Goal: Task Accomplishment & Management: Manage account settings

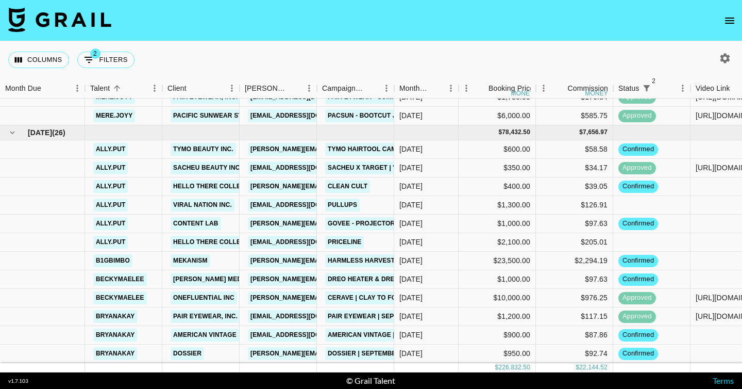
scroll to position [816, 299]
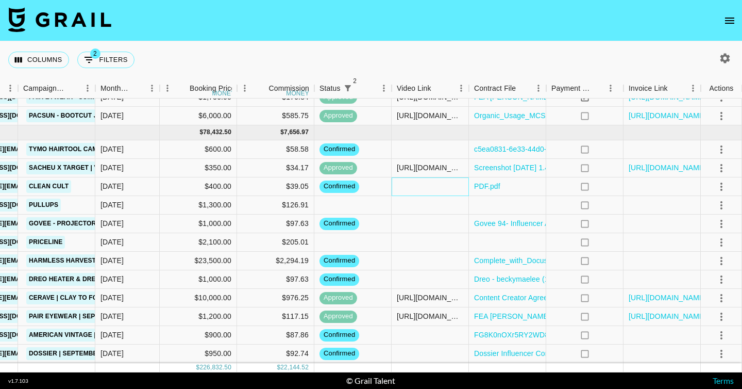
click at [442, 187] on div at bounding box center [430, 186] width 77 height 19
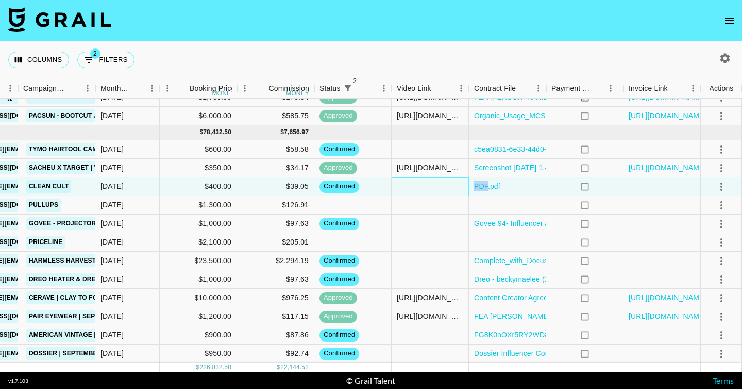
click at [442, 187] on div at bounding box center [430, 186] width 77 height 19
type input "[URL][DOMAIN_NAME]"
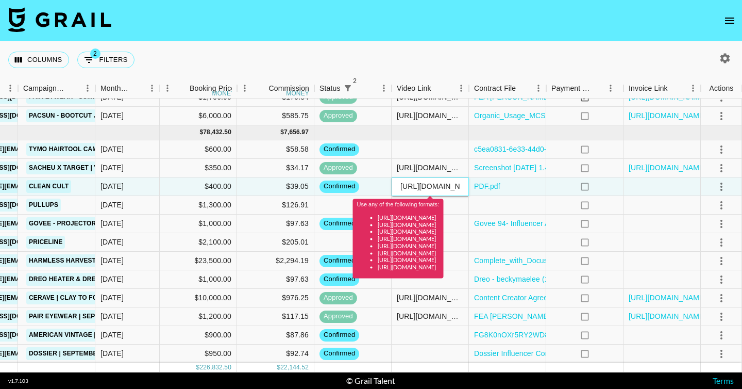
scroll to position [0, 61]
drag, startPoint x: 397, startPoint y: 185, endPoint x: 606, endPoint y: 224, distance: 212.8
click at [606, 224] on div "mere.[PERSON_NAME] Nutrition [PERSON_NAME][EMAIL_ADDRESS][DOMAIN_NAME] Bloom Co…" at bounding box center [221, 234] width 1041 height 367
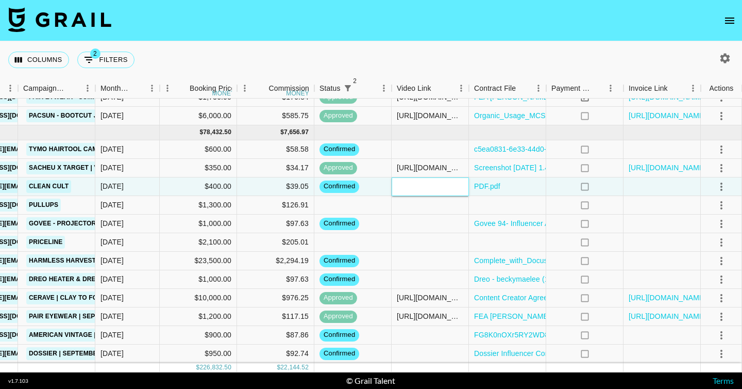
paste input "[URL][DOMAIN_NAME][DOMAIN_NAME]"
type input "[URL][DOMAIN_NAME][DOMAIN_NAME]"
click at [717, 187] on icon "select merge strategy" at bounding box center [721, 186] width 12 height 12
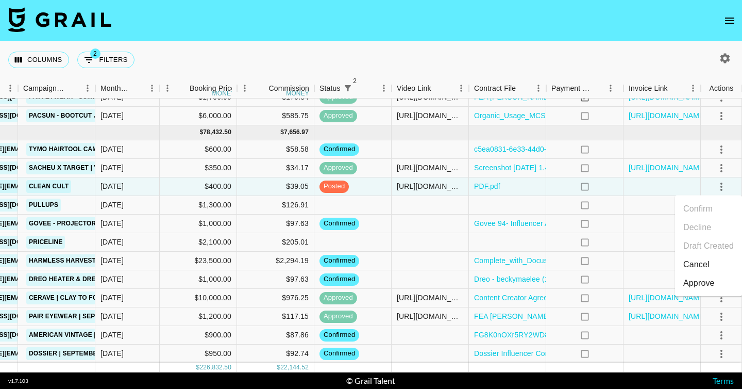
click at [698, 282] on div "Approve" at bounding box center [698, 283] width 31 height 12
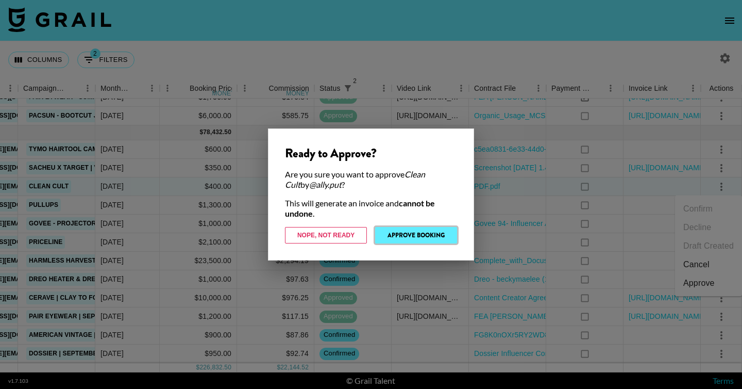
click at [424, 239] on button "Approve Booking" at bounding box center [416, 235] width 82 height 16
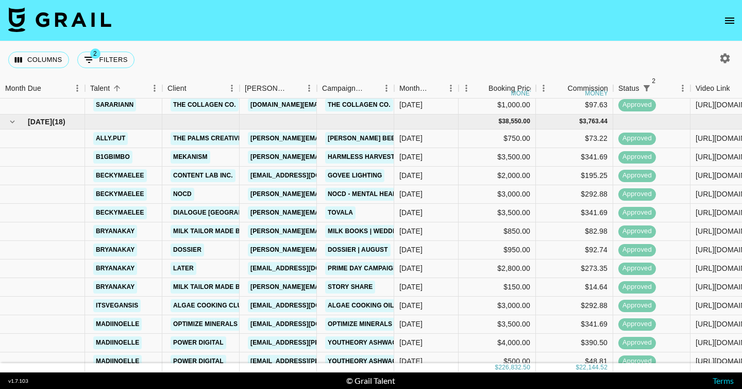
scroll to position [0, 0]
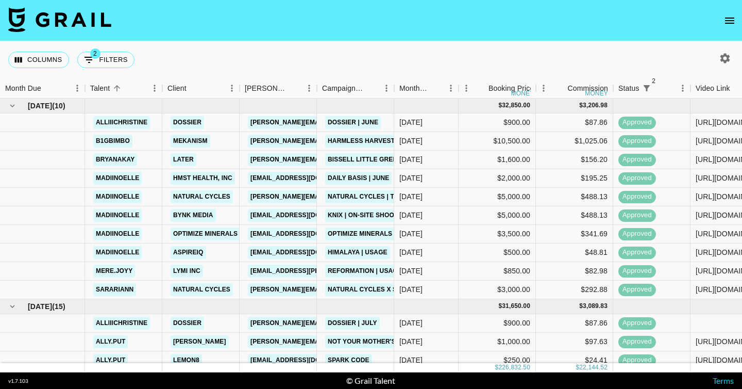
click at [727, 56] on icon "button" at bounding box center [726, 58] width 10 height 10
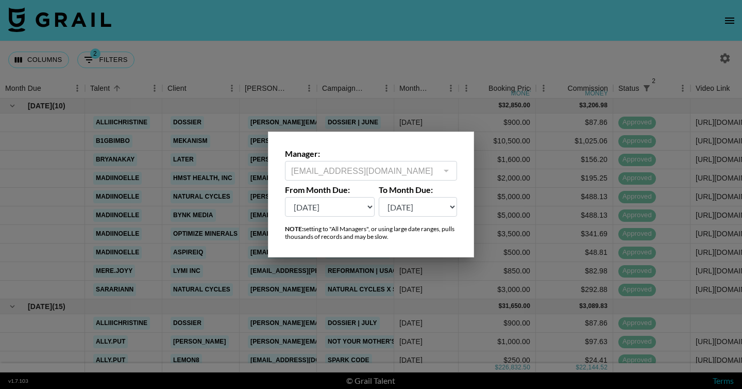
click at [344, 207] on select "Sep '26 Aug '26 Jul '26 Jun '26 May '26 Apr '26 Mar '26 Feb '26 Jan '26 Dec '25…" at bounding box center [330, 207] width 90 height 20
select select "Jan '25"
click at [285, 197] on select "Sep '26 Aug '26 Jul '26 Jun '26 May '26 Apr '26 Mar '26 Feb '26 Jan '26 Dec '25…" at bounding box center [330, 207] width 90 height 20
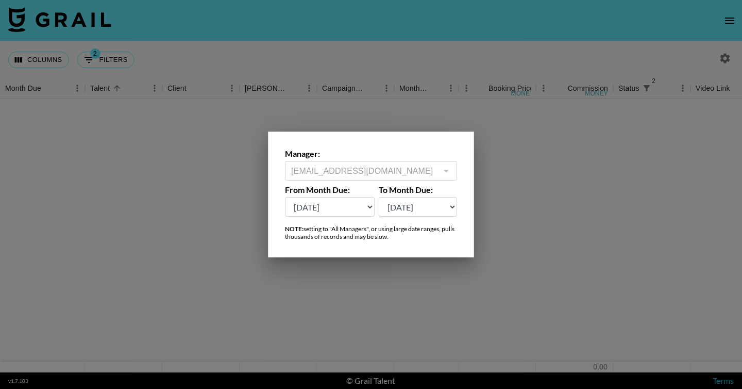
click at [418, 209] on select "Sep '26 Aug '26 Jul '26 Jun '26 May '26 Apr '26 Mar '26 Feb '26 Jan '26 Dec '25…" at bounding box center [418, 207] width 79 height 20
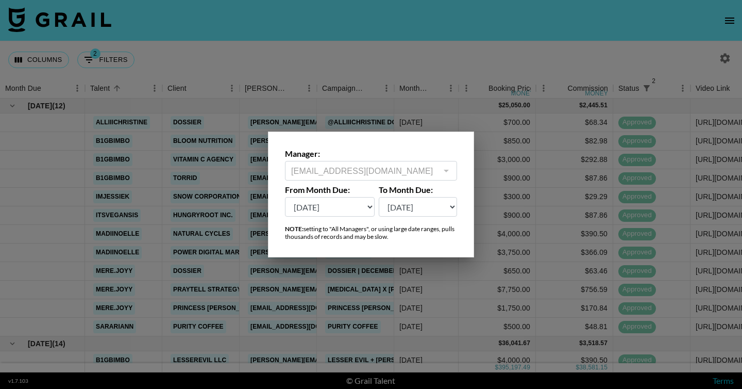
select select "Sep '26"
click at [379, 197] on select "Sep '26 Aug '26 Jul '26 Jun '26 May '26 Apr '26 Mar '26 Feb '26 Jan '26 Dec '25…" at bounding box center [418, 207] width 79 height 20
click at [414, 58] on div at bounding box center [371, 194] width 742 height 389
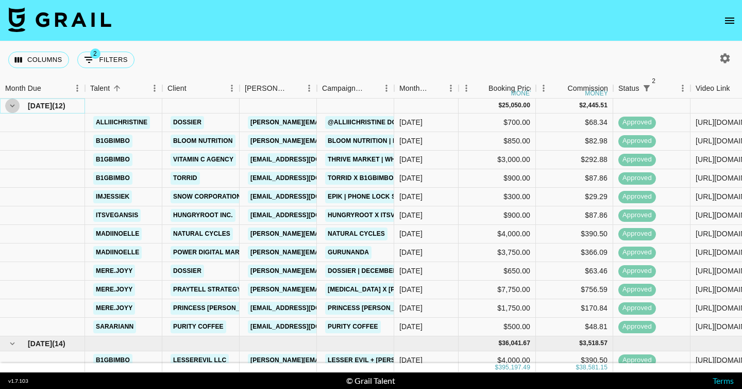
click at [10, 106] on icon "hide children" at bounding box center [12, 105] width 9 height 9
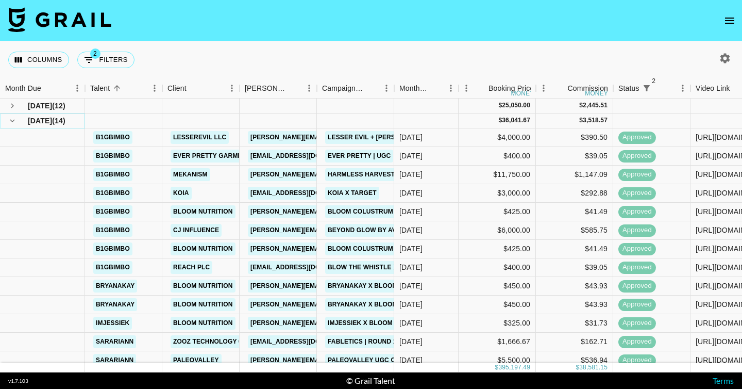
click at [13, 125] on button "hide children" at bounding box center [12, 120] width 14 height 14
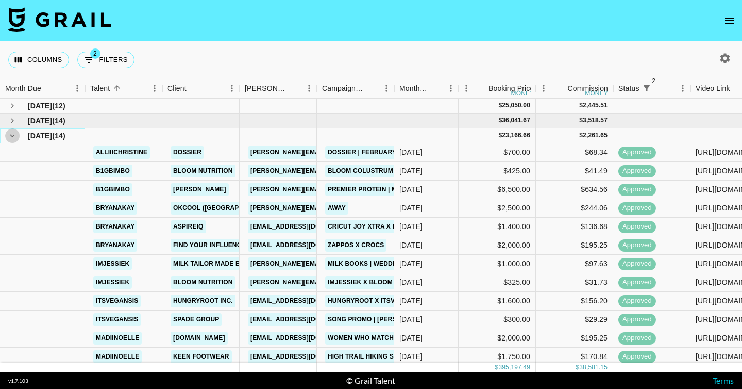
click at [13, 137] on icon "hide children" at bounding box center [12, 135] width 9 height 9
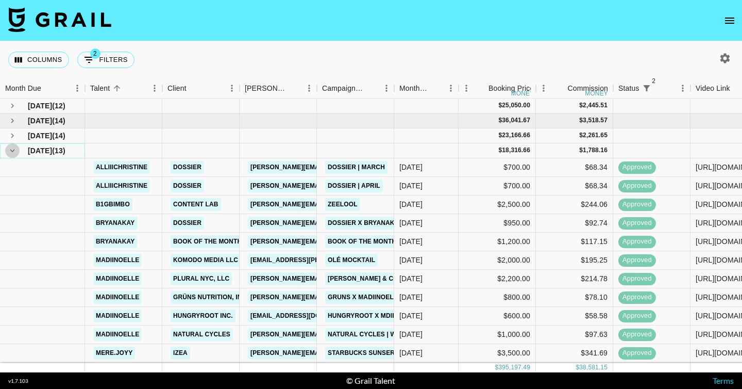
click at [12, 149] on icon "hide children" at bounding box center [12, 150] width 9 height 9
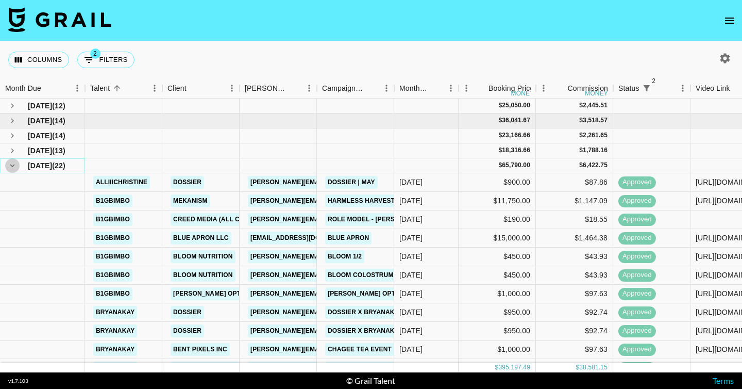
click at [11, 165] on icon "hide children" at bounding box center [12, 165] width 9 height 9
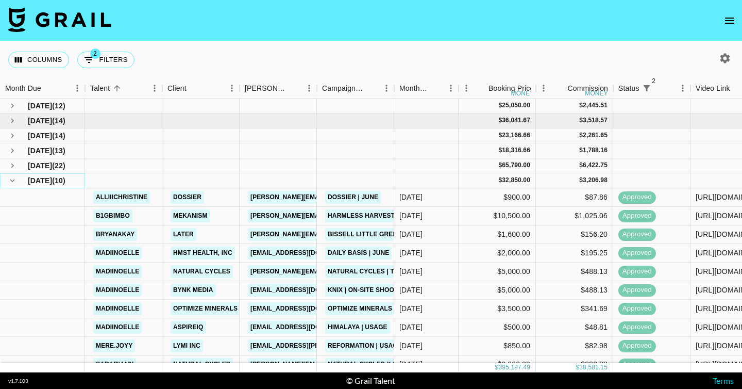
click at [12, 183] on icon "hide children" at bounding box center [12, 180] width 9 height 9
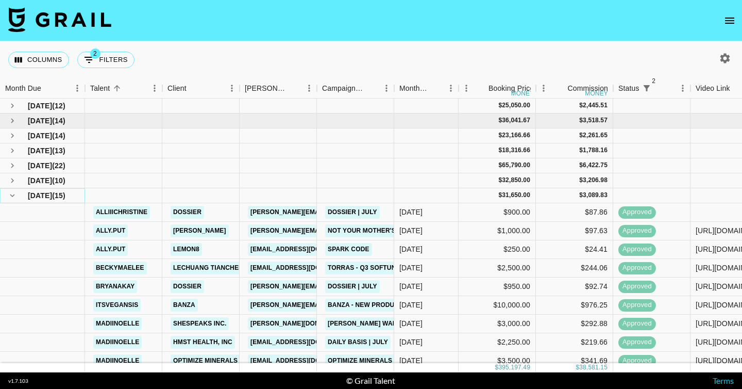
click at [13, 196] on icon "hide children" at bounding box center [12, 195] width 9 height 9
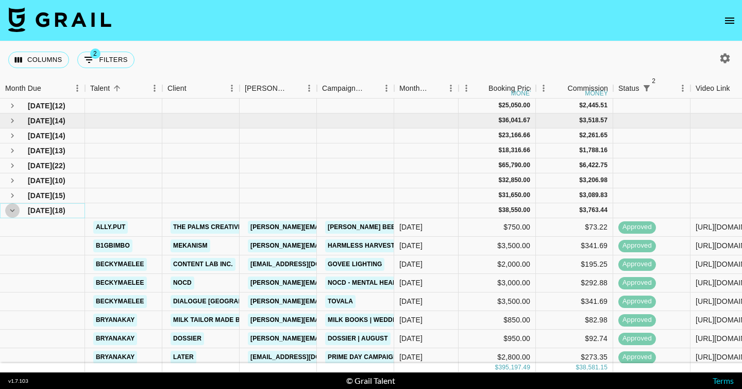
click at [13, 212] on icon "hide children" at bounding box center [12, 210] width 9 height 9
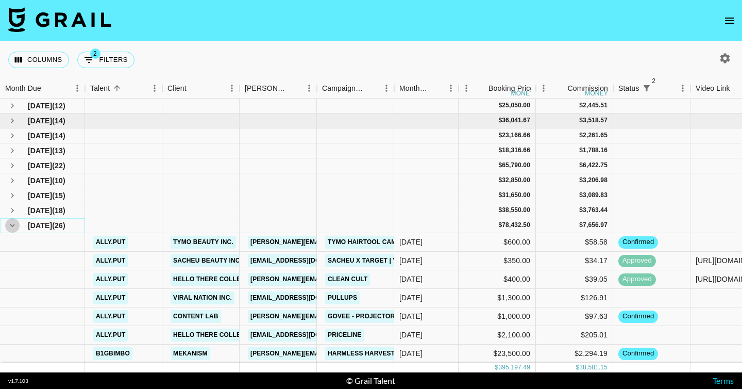
click at [11, 224] on icon "hide children" at bounding box center [12, 225] width 9 height 9
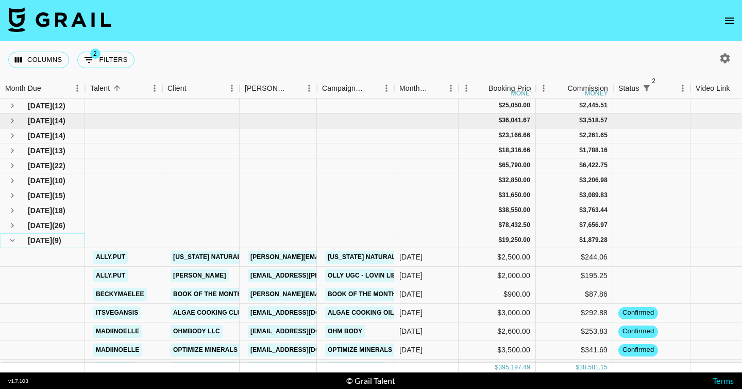
click at [11, 239] on icon "hide children" at bounding box center [12, 240] width 5 height 3
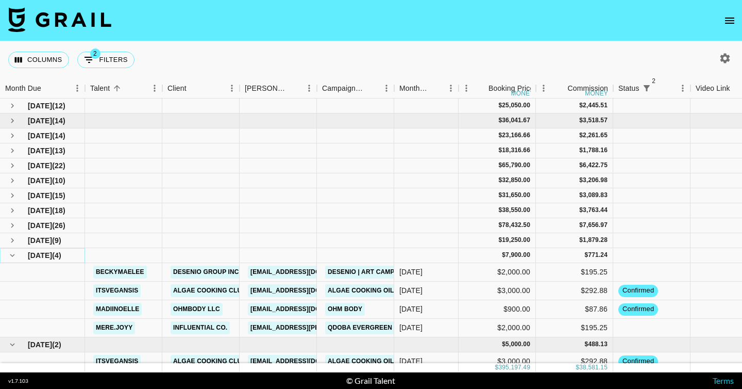
click at [11, 254] on icon "hide children" at bounding box center [12, 254] width 9 height 9
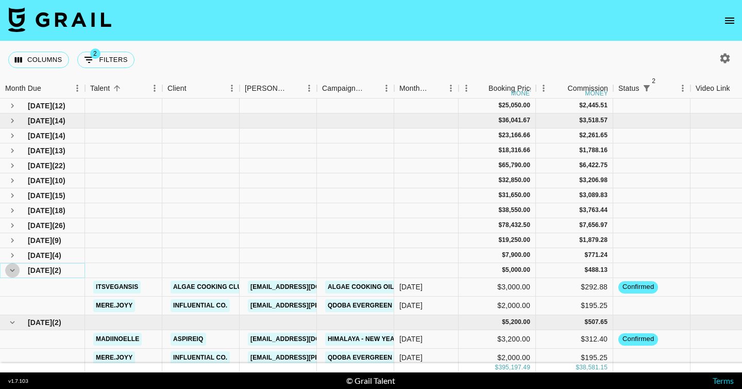
click at [11, 268] on icon "hide children" at bounding box center [12, 269] width 9 height 9
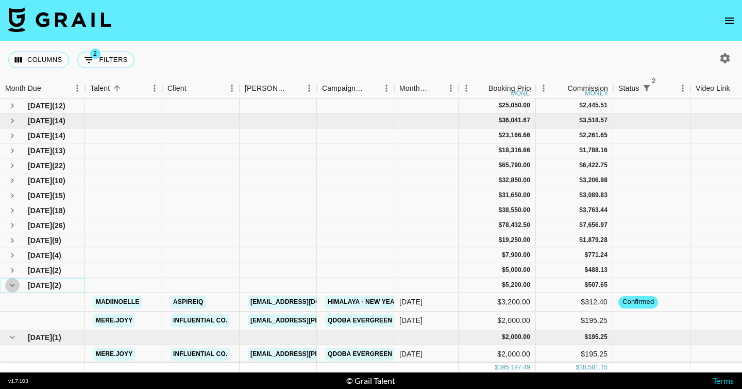
click at [11, 280] on button "hide children" at bounding box center [12, 285] width 14 height 14
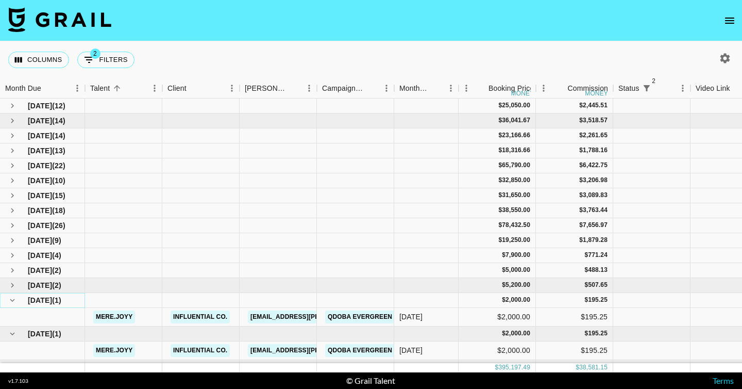
click at [13, 298] on icon "hide children" at bounding box center [12, 299] width 9 height 9
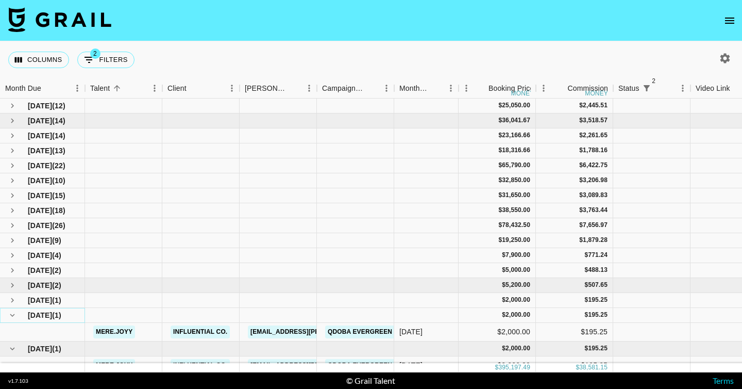
click at [13, 313] on icon "hide children" at bounding box center [12, 314] width 9 height 9
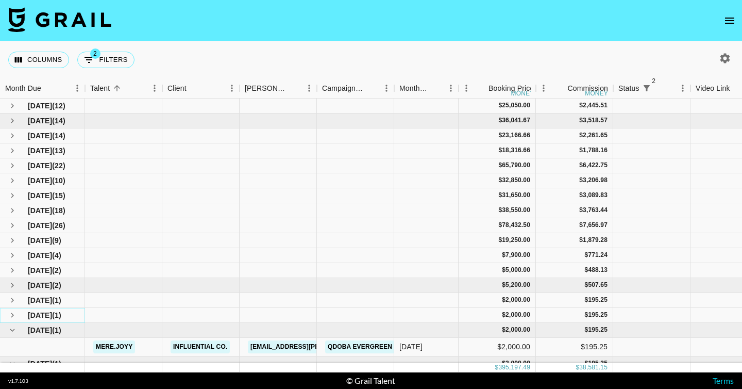
click at [14, 316] on icon "see children" at bounding box center [12, 314] width 9 height 9
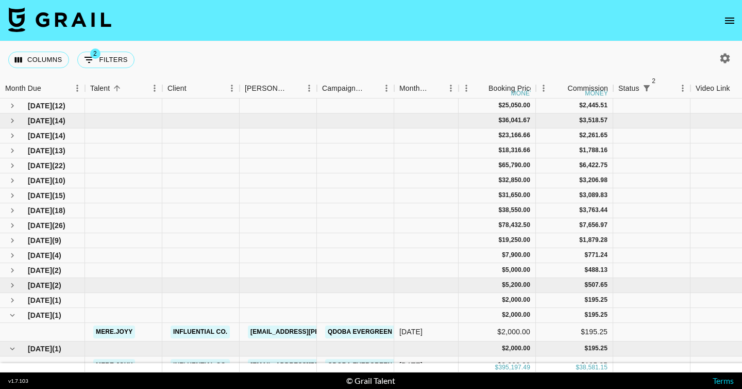
click at [724, 66] on div at bounding box center [725, 58] width 18 height 18
click at [727, 54] on icon "button" at bounding box center [725, 58] width 12 height 12
select select "Jan '25"
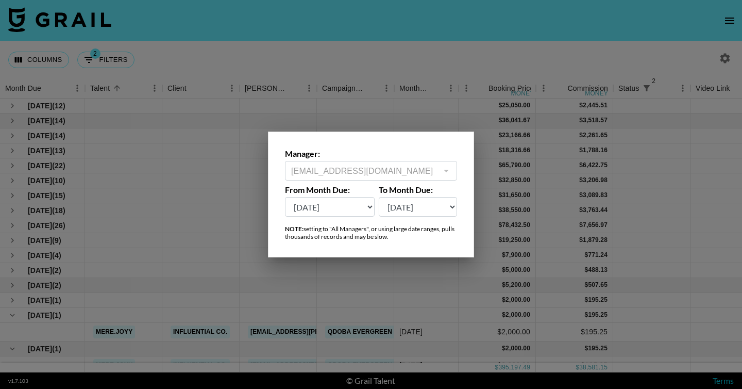
click at [415, 203] on select "Sep '26 Aug '26 Jul '26 Jun '26 May '26 Apr '26 Mar '26 Feb '26 Jan '26 Dec '25…" at bounding box center [418, 207] width 79 height 20
select select "Sep '26"
click at [379, 197] on select "Sep '26 Aug '26 Jul '26 Jun '26 May '26 Apr '26 Mar '26 Feb '26 Jan '26 Dec '25…" at bounding box center [418, 207] width 79 height 20
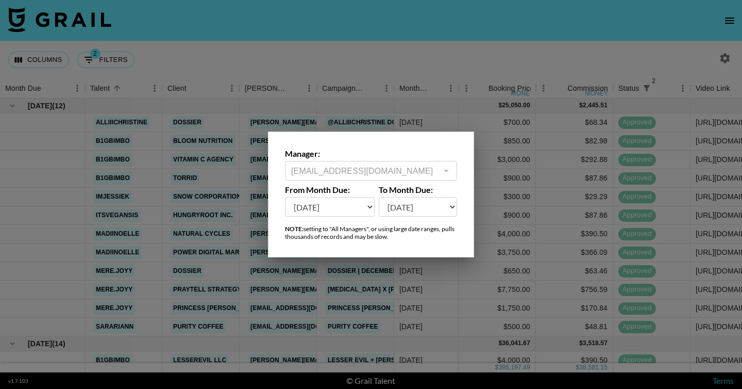
click at [211, 59] on div at bounding box center [371, 194] width 742 height 389
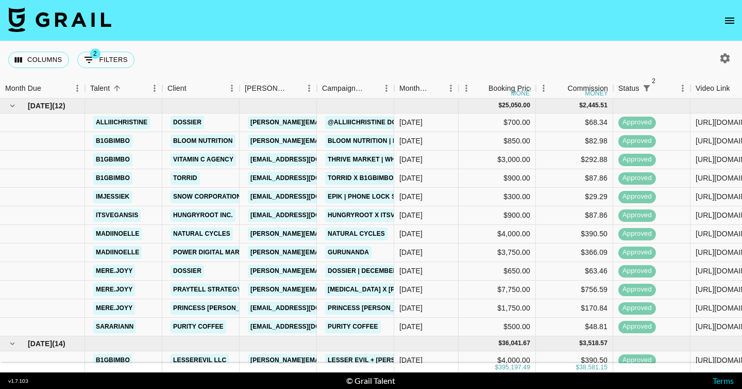
click at [726, 60] on icon "button" at bounding box center [726, 58] width 10 height 10
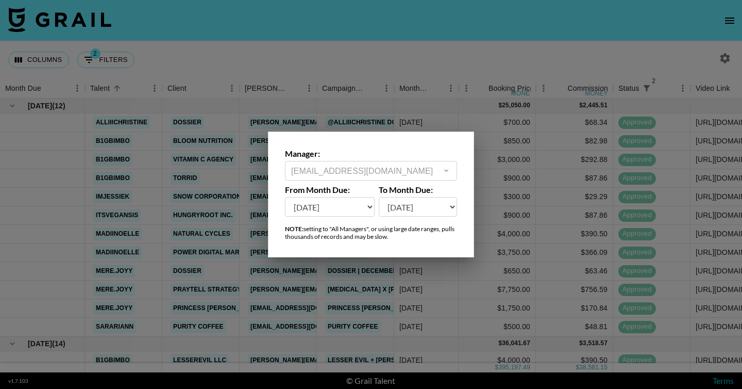
click at [347, 209] on select "Sep '26 Aug '26 Jul '26 Jun '26 May '26 Apr '26 Mar '26 Feb '26 Jan '26 Dec '25…" at bounding box center [330, 207] width 90 height 20
select select "Sep '24"
click at [285, 197] on select "Sep '26 Aug '26 Jul '26 Jun '26 May '26 Apr '26 Mar '26 Feb '26 Jan '26 Dec '25…" at bounding box center [330, 207] width 90 height 20
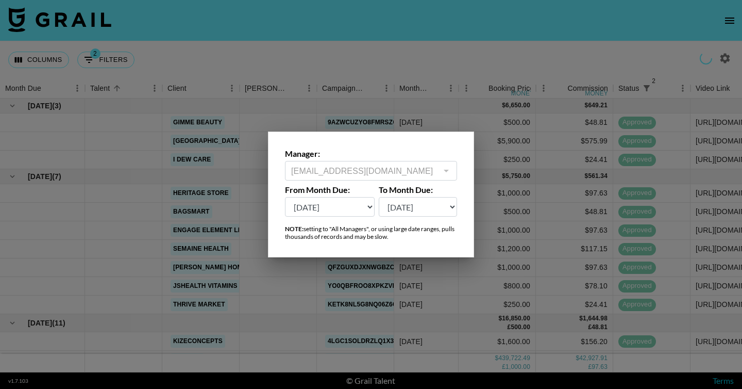
click at [433, 56] on div at bounding box center [371, 194] width 742 height 389
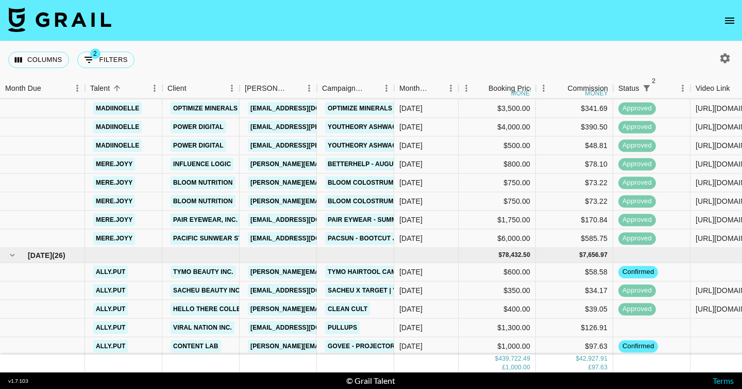
scroll to position [2512, 0]
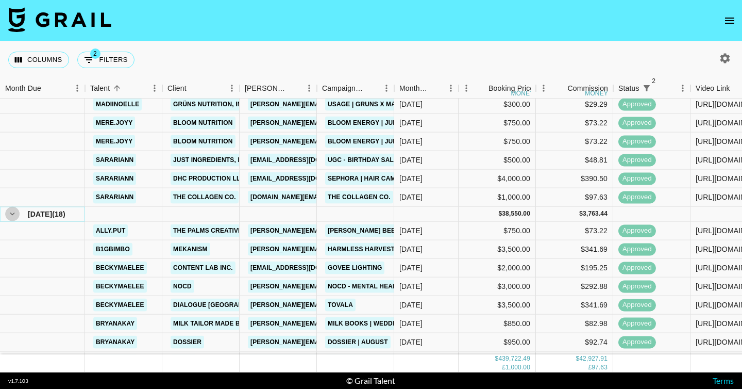
click at [15, 211] on icon "hide children" at bounding box center [12, 213] width 9 height 9
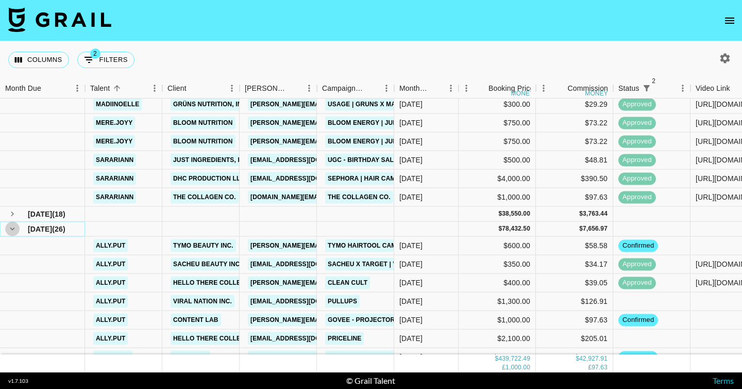
click at [13, 229] on icon "hide children" at bounding box center [12, 228] width 9 height 9
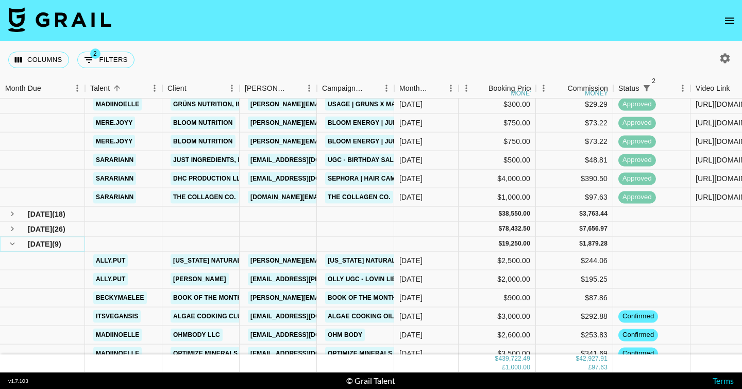
click at [14, 244] on icon "hide children" at bounding box center [12, 243] width 9 height 9
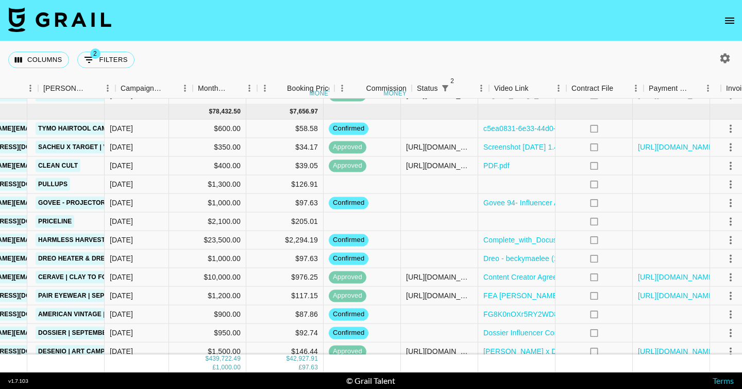
scroll to position [2963, 299]
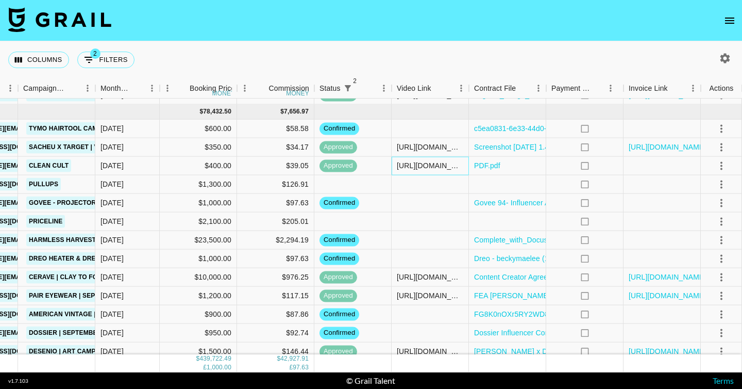
click at [403, 166] on div "https://www.tiktok.com/@ally.put/video/7553373925556702519" at bounding box center [430, 165] width 66 height 10
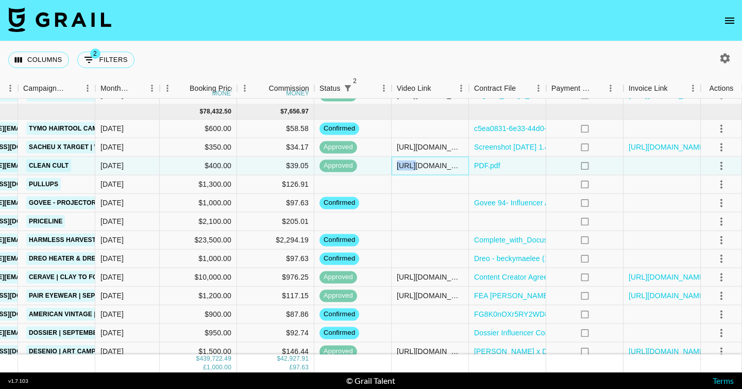
click at [403, 166] on div "https://www.tiktok.com/@ally.put/video/7553373925556702519" at bounding box center [430, 165] width 66 height 10
drag, startPoint x: 464, startPoint y: 165, endPoint x: 340, endPoint y: 162, distance: 124.8
click at [340, 162] on div "ally.put Hello There Collective egan@htcollective.com Clean Cult Sep '25 $400.0…" at bounding box center [221, 166] width 1041 height 19
type input "[URL][DOMAIN_NAME][DOMAIN_NAME]"
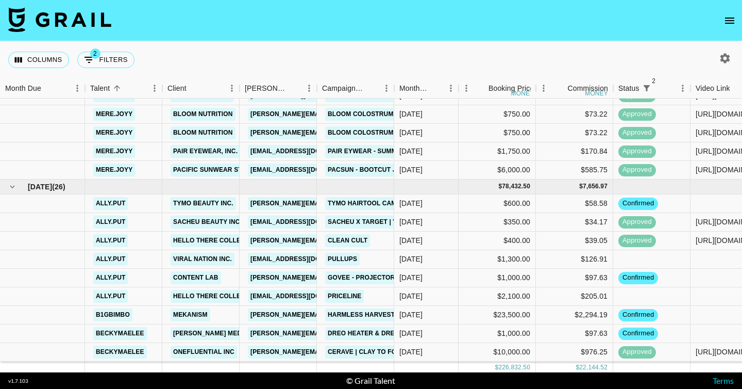
scroll to position [759, 0]
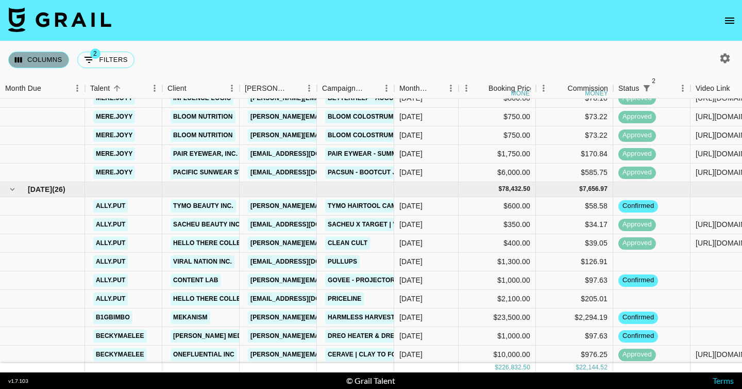
click at [30, 62] on button "Columns" at bounding box center [38, 60] width 61 height 16
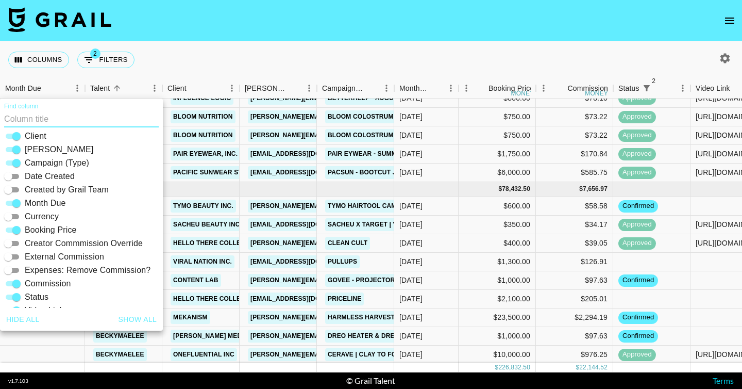
scroll to position [99, 0]
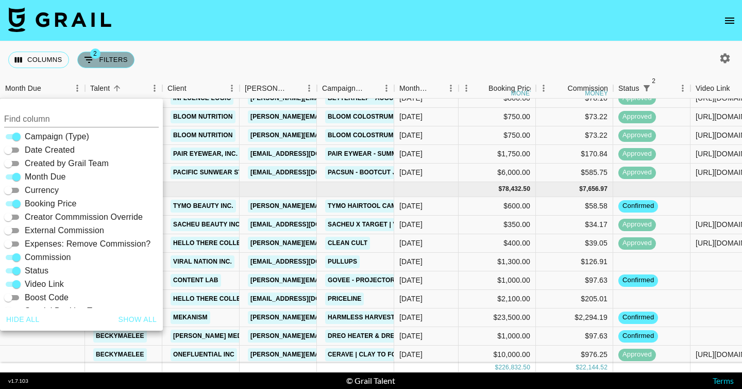
click at [101, 64] on button "2 Filters" at bounding box center [105, 60] width 57 height 16
select select "status"
select select "not"
select select "cancelled"
select select "status"
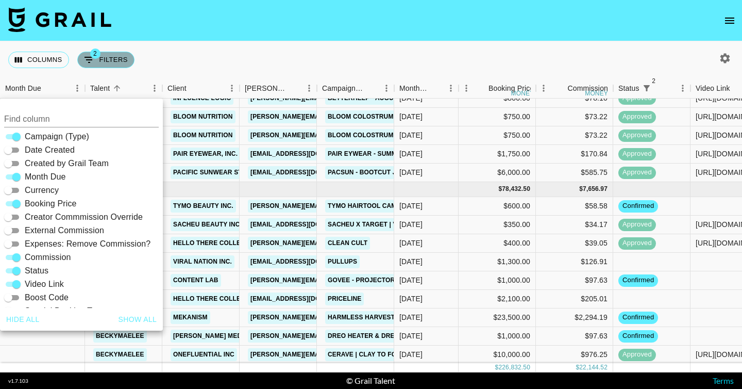
select select "not"
select select "declined"
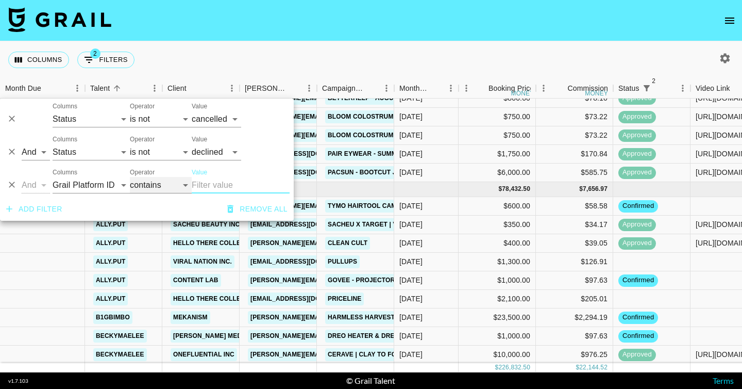
click at [154, 190] on select "contains equals starts with ends with is empty is not empty is any of" at bounding box center [161, 185] width 62 height 16
click at [104, 186] on select "Grail Platform ID Airtable ID Talent Manager Client [PERSON_NAME] Campaign (Typ…" at bounding box center [91, 185] width 77 height 16
select select "status"
click at [53, 177] on select "Grail Platform ID Airtable ID Talent Manager Client [PERSON_NAME] Campaign (Typ…" at bounding box center [91, 185] width 77 height 16
select select "is"
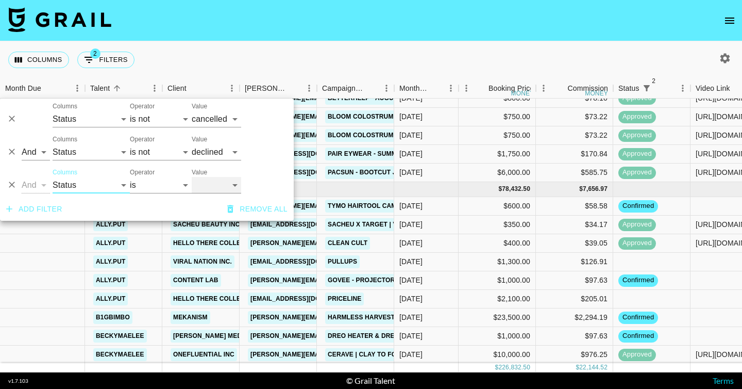
click at [204, 186] on select "confirmed declined draft posted approved cancelled badDebt" at bounding box center [216, 185] width 49 height 16
select select "approved"
click at [192, 177] on select "confirmed declined draft posted approved cancelled badDebt" at bounding box center [216, 185] width 49 height 16
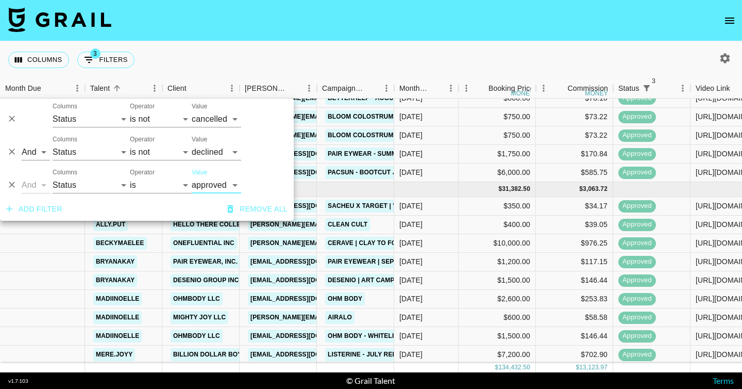
click at [381, 57] on div "Columns 3 Filters + Booking" at bounding box center [371, 59] width 742 height 37
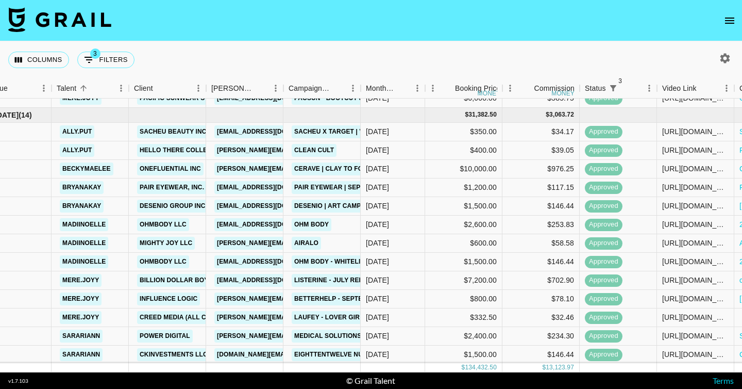
scroll to position [837, 34]
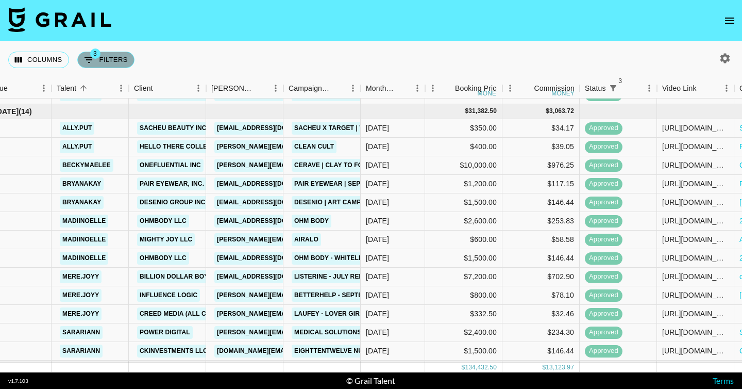
click at [104, 60] on button "3 Filters" at bounding box center [105, 60] width 57 height 16
select select "status"
select select "not"
select select "cancelled"
select select "status"
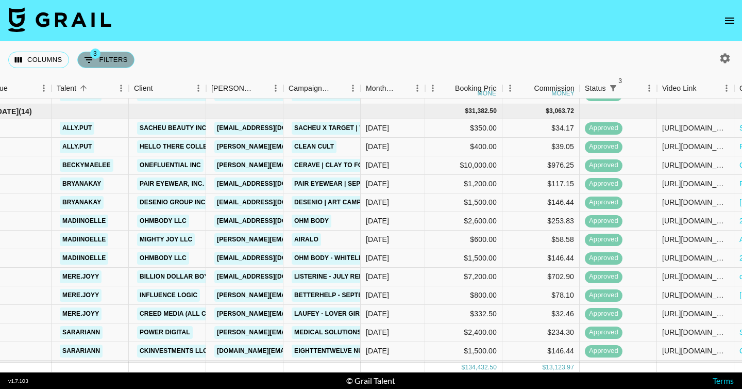
select select "not"
select select "declined"
select select "status"
select select "approved"
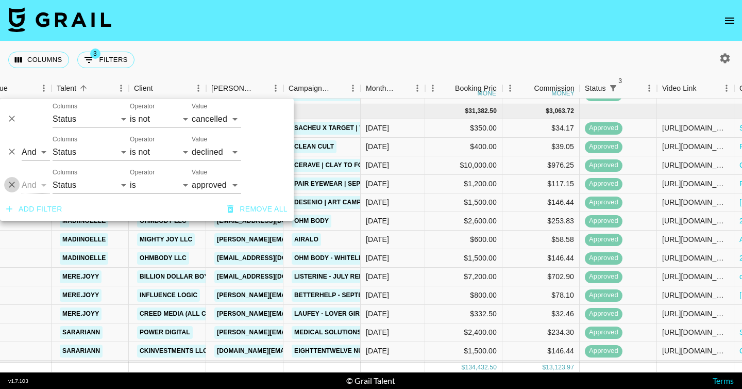
click at [13, 186] on icon "Delete" at bounding box center [12, 185] width 6 height 6
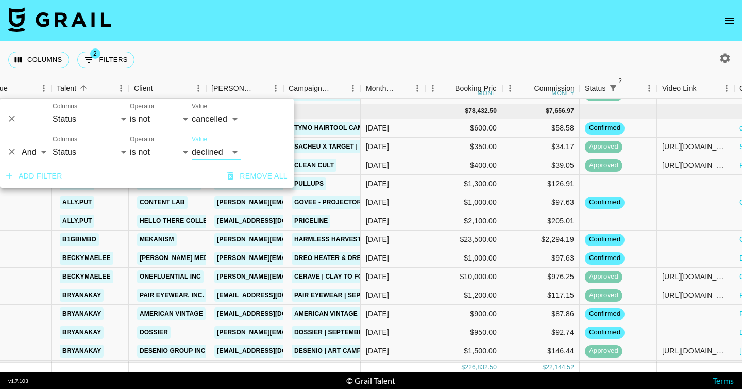
click at [353, 53] on div "Columns 2 Filters + Booking" at bounding box center [371, 59] width 742 height 37
